Goal: Information Seeking & Learning: Check status

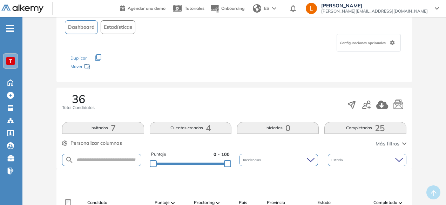
scroll to position [25, 0]
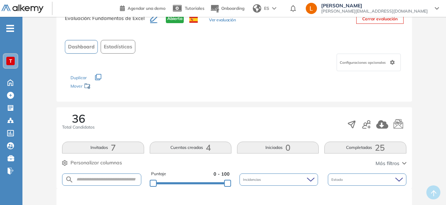
click at [10, 61] on span "T" at bounding box center [10, 61] width 3 height 6
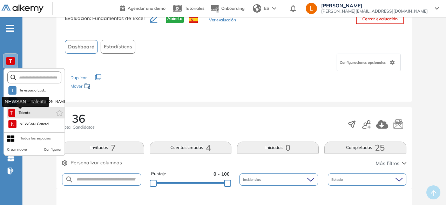
click at [26, 114] on span "Talento" at bounding box center [25, 113] width 14 height 6
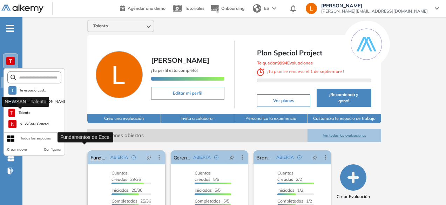
click at [91, 150] on link "Fundamentos de Excel" at bounding box center [98, 157] width 17 height 14
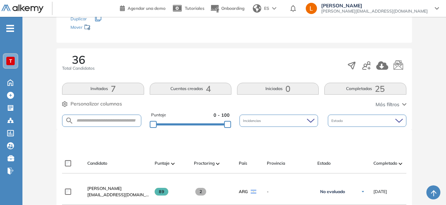
scroll to position [77, 0]
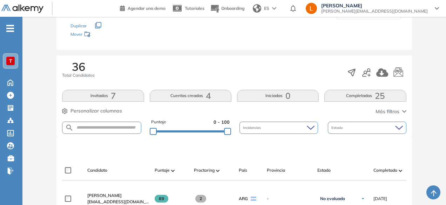
click at [386, 129] on div "Estado" at bounding box center [367, 128] width 79 height 12
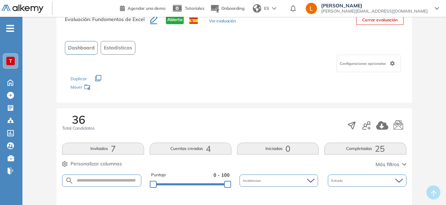
scroll to position [0, 0]
